Goal: Navigation & Orientation: Understand site structure

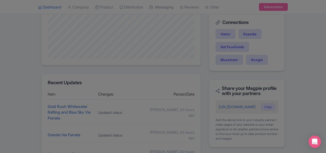
scroll to position [159, 0]
click at [35, 91] on div at bounding box center [163, 76] width 326 height 153
click at [71, 110] on div at bounding box center [163, 76] width 326 height 153
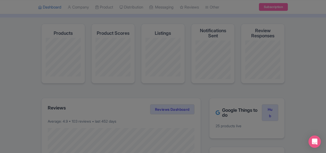
scroll to position [0, 0]
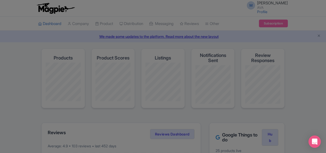
click at [106, 24] on div at bounding box center [163, 76] width 326 height 153
click at [189, 36] on div at bounding box center [163, 76] width 326 height 153
click at [149, 69] on div at bounding box center [163, 76] width 326 height 153
